Goal: Information Seeking & Learning: Check status

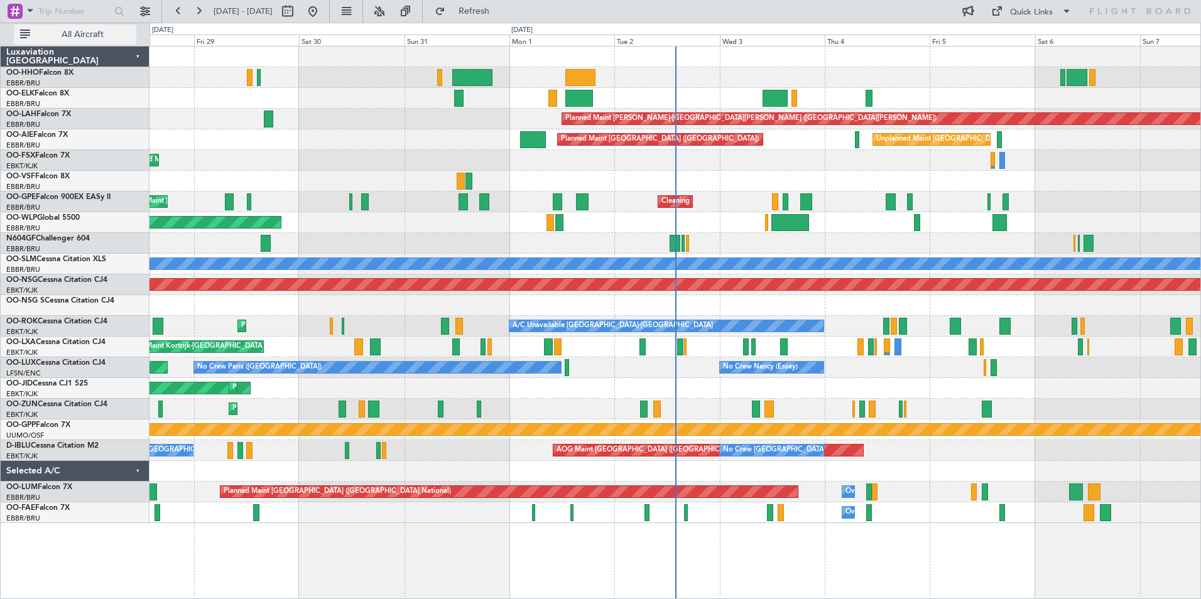
click at [72, 34] on span "All Aircraft" at bounding box center [83, 34] width 100 height 9
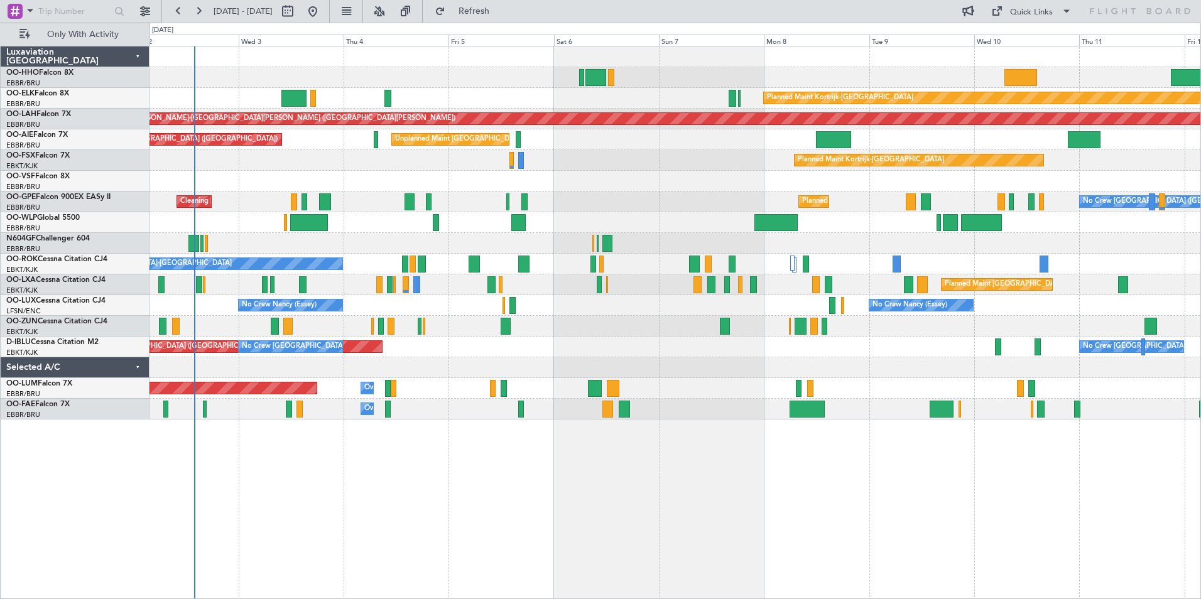
click at [80, 183] on div "Planned Maint Kortrijk-[GEOGRAPHIC_DATA] Planned [GEOGRAPHIC_DATA][PERSON_NAME]…" at bounding box center [600, 311] width 1201 height 577
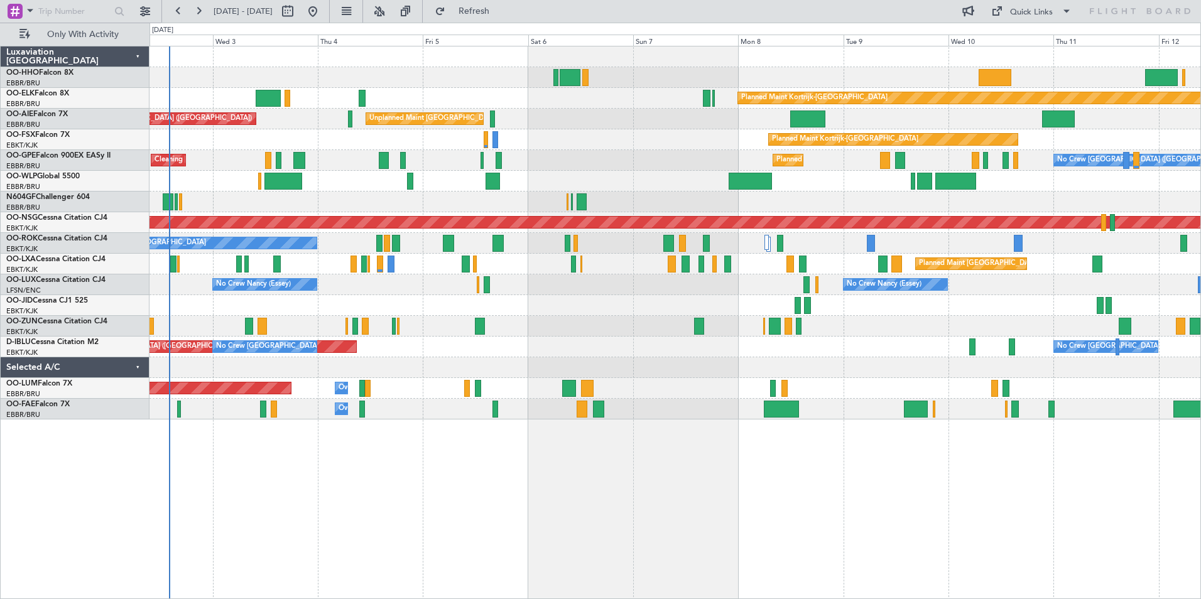
click at [377, 501] on div "Planned Maint Kortrijk-[GEOGRAPHIC_DATA] Unplanned Maint [GEOGRAPHIC_DATA] ([GE…" at bounding box center [676, 323] width 1052 height 554
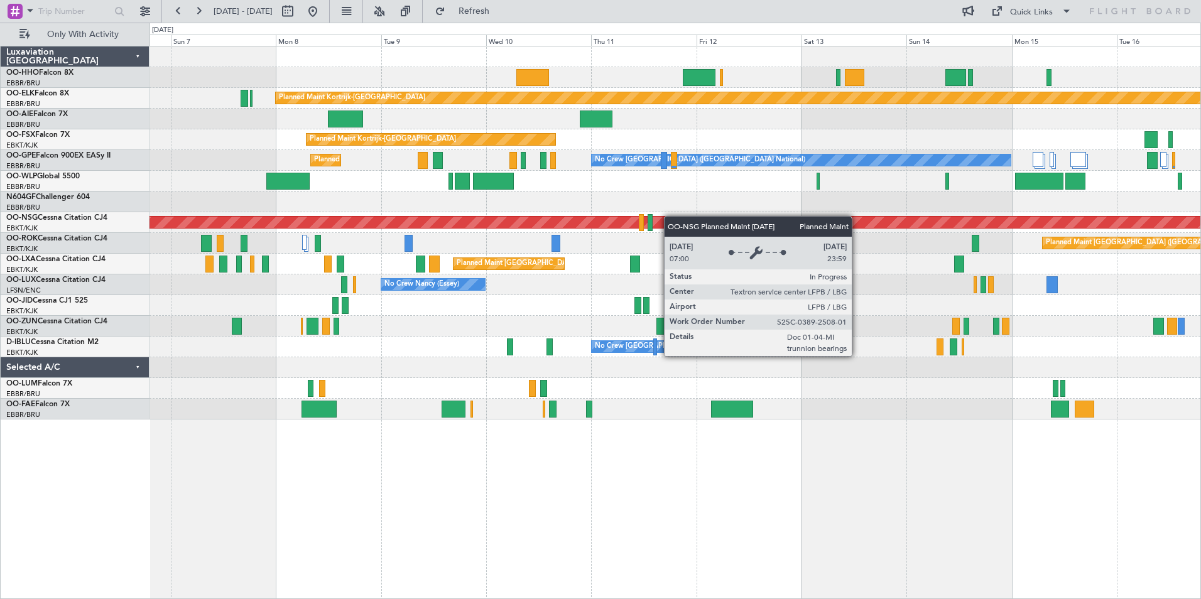
click at [593, 217] on div "Planned Maint Kortrijk-[GEOGRAPHIC_DATA] Unplanned Maint [GEOGRAPHIC_DATA] ([GE…" at bounding box center [675, 232] width 1051 height 373
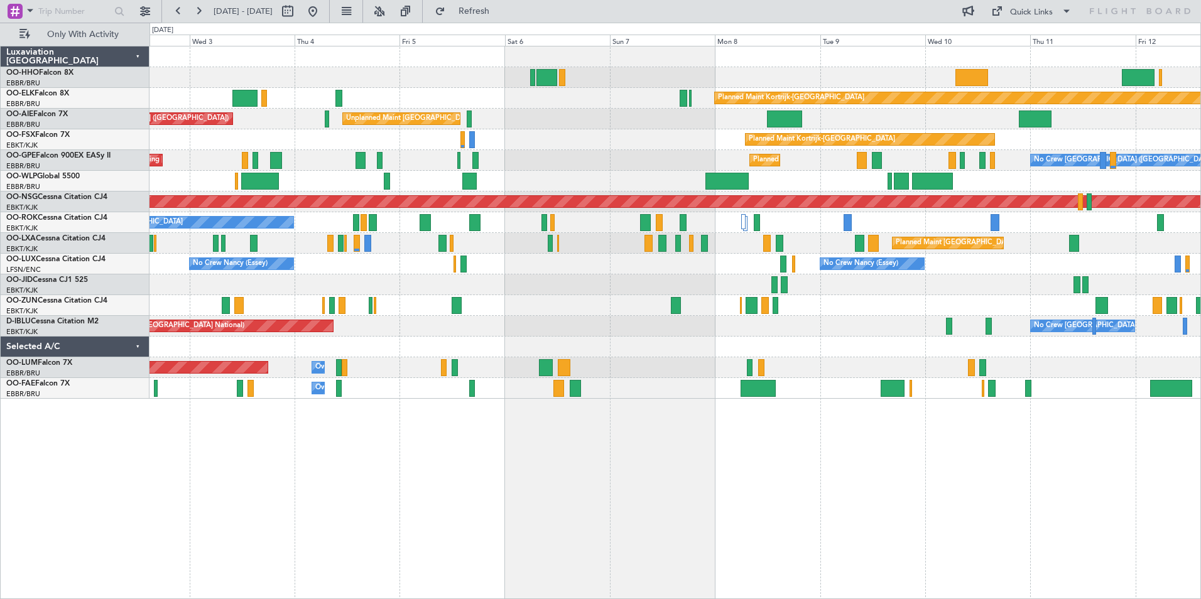
click at [833, 230] on div "Planned Maint Kortrijk-[GEOGRAPHIC_DATA] Unplanned Maint [GEOGRAPHIC_DATA] ([GE…" at bounding box center [675, 222] width 1051 height 353
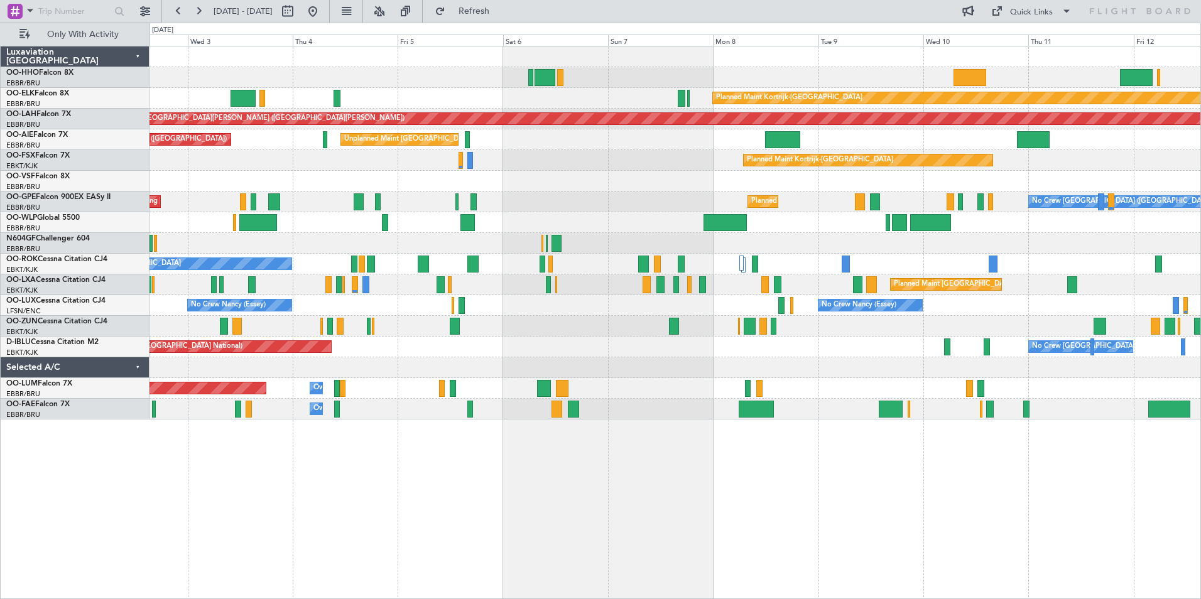
click at [412, 319] on div "Planned Maint Kortrijk-[GEOGRAPHIC_DATA] Planned [GEOGRAPHIC_DATA][PERSON_NAME]…" at bounding box center [675, 232] width 1051 height 373
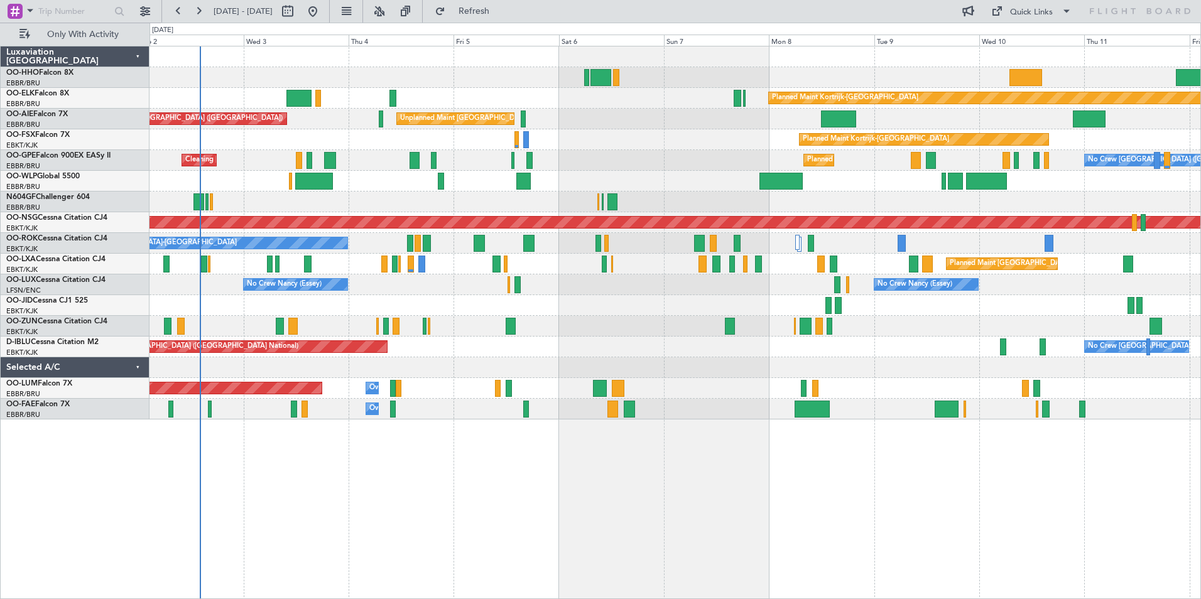
click at [335, 125] on div "Unplanned Maint [GEOGRAPHIC_DATA] ([GEOGRAPHIC_DATA] National) Planned Maint [G…" at bounding box center [675, 119] width 1051 height 21
